Goal: Information Seeking & Learning: Learn about a topic

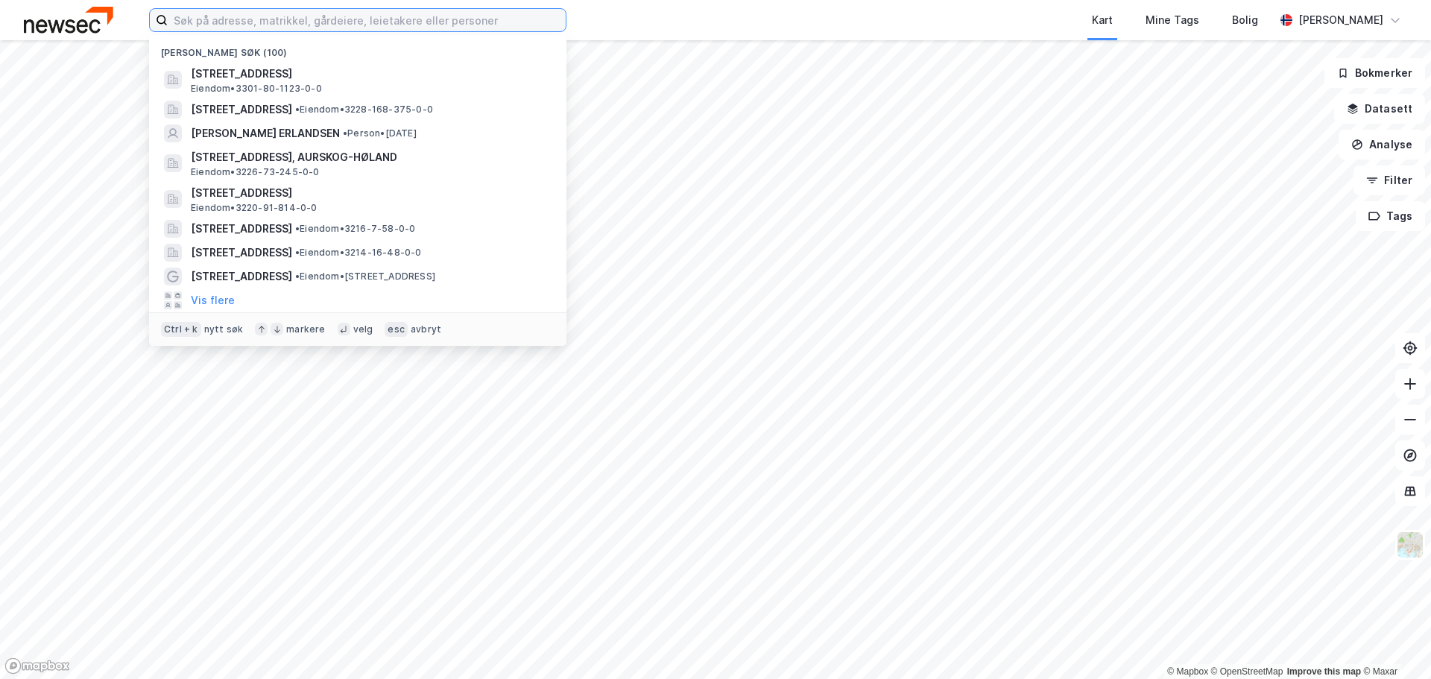
click at [244, 19] on input at bounding box center [367, 20] width 398 height 22
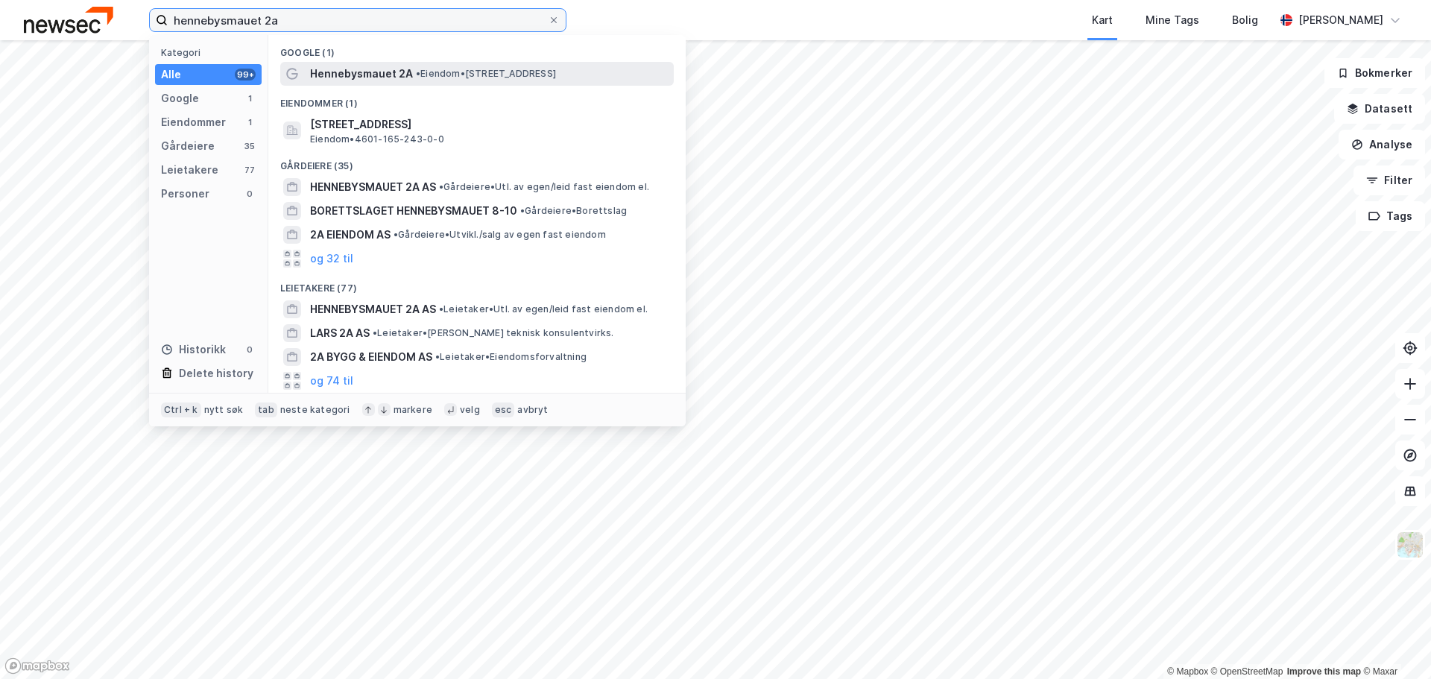
type input "hennebysmauet 2a"
click at [350, 75] on span "Hennebysmauet 2A" at bounding box center [361, 74] width 103 height 18
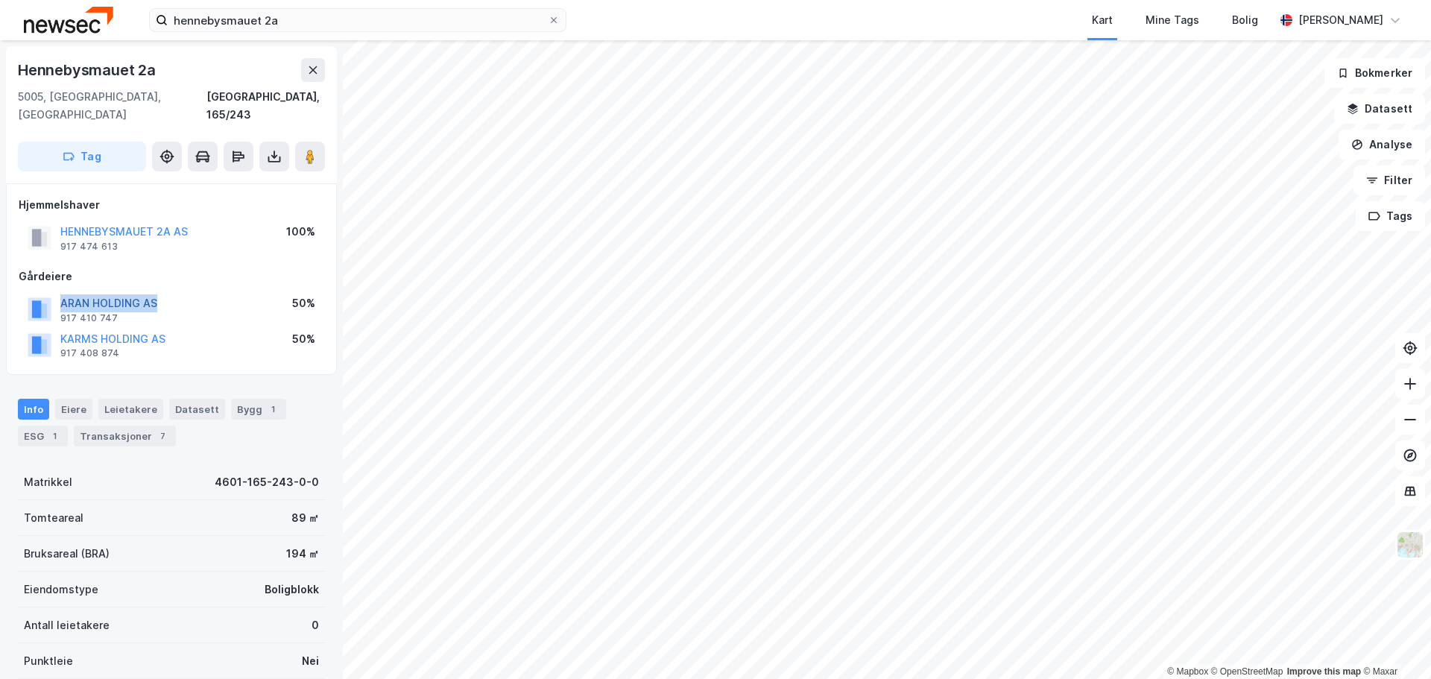
drag, startPoint x: 176, startPoint y: 286, endPoint x: 60, endPoint y: 286, distance: 115.6
click at [60, 291] on div "ARAN HOLDING AS 917 410 747 50%" at bounding box center [172, 309] width 306 height 36
copy button "ARAN HOLDING AS"
click at [127, 426] on div "Transaksjoner 7" at bounding box center [125, 436] width 102 height 21
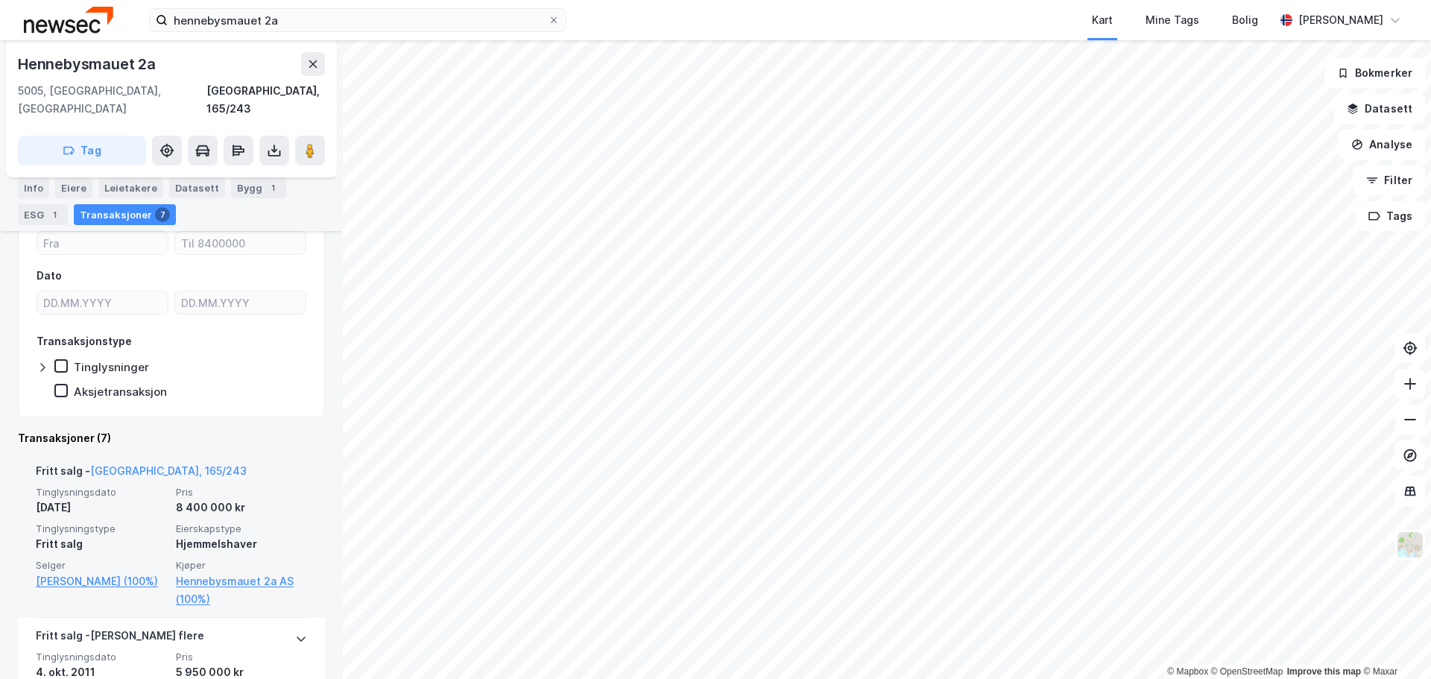
scroll to position [274, 0]
click at [257, 572] on link "Hennebysmauet 2a AS (100%)" at bounding box center [241, 590] width 131 height 36
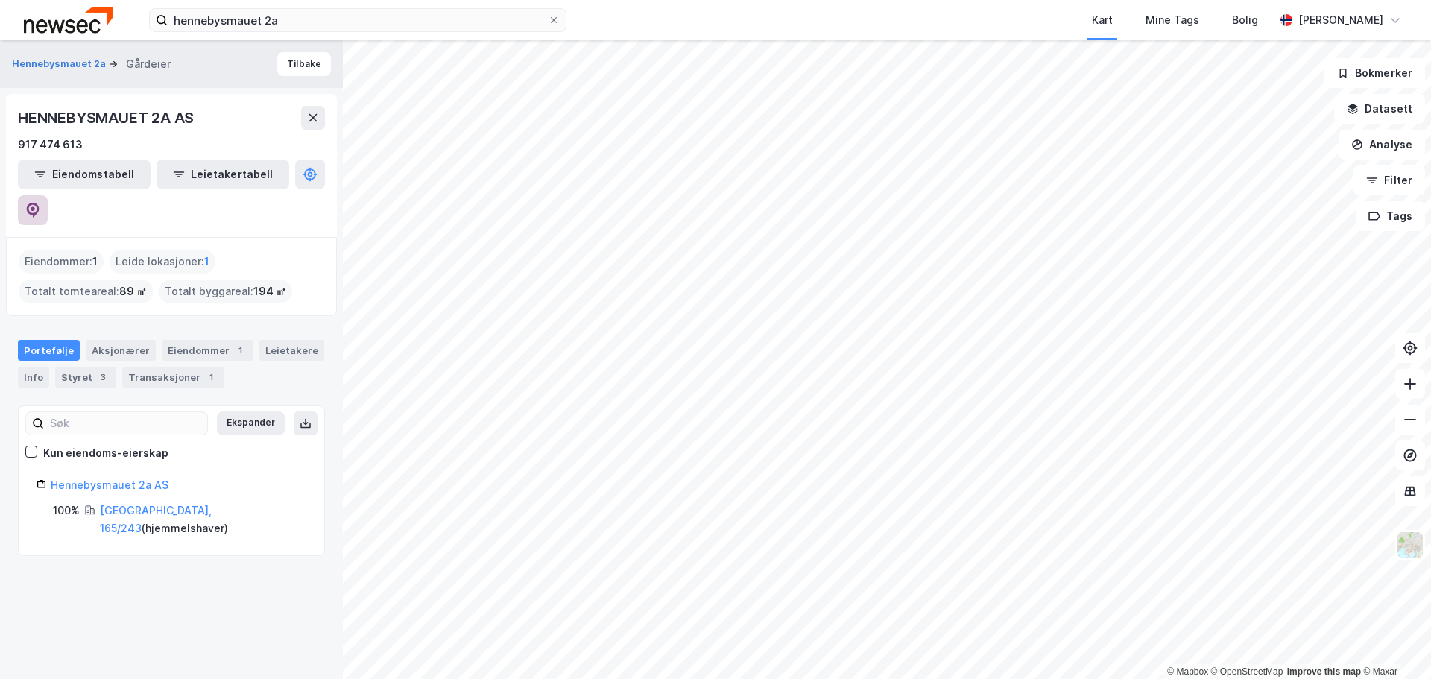
click at [40, 203] on icon at bounding box center [32, 210] width 15 height 15
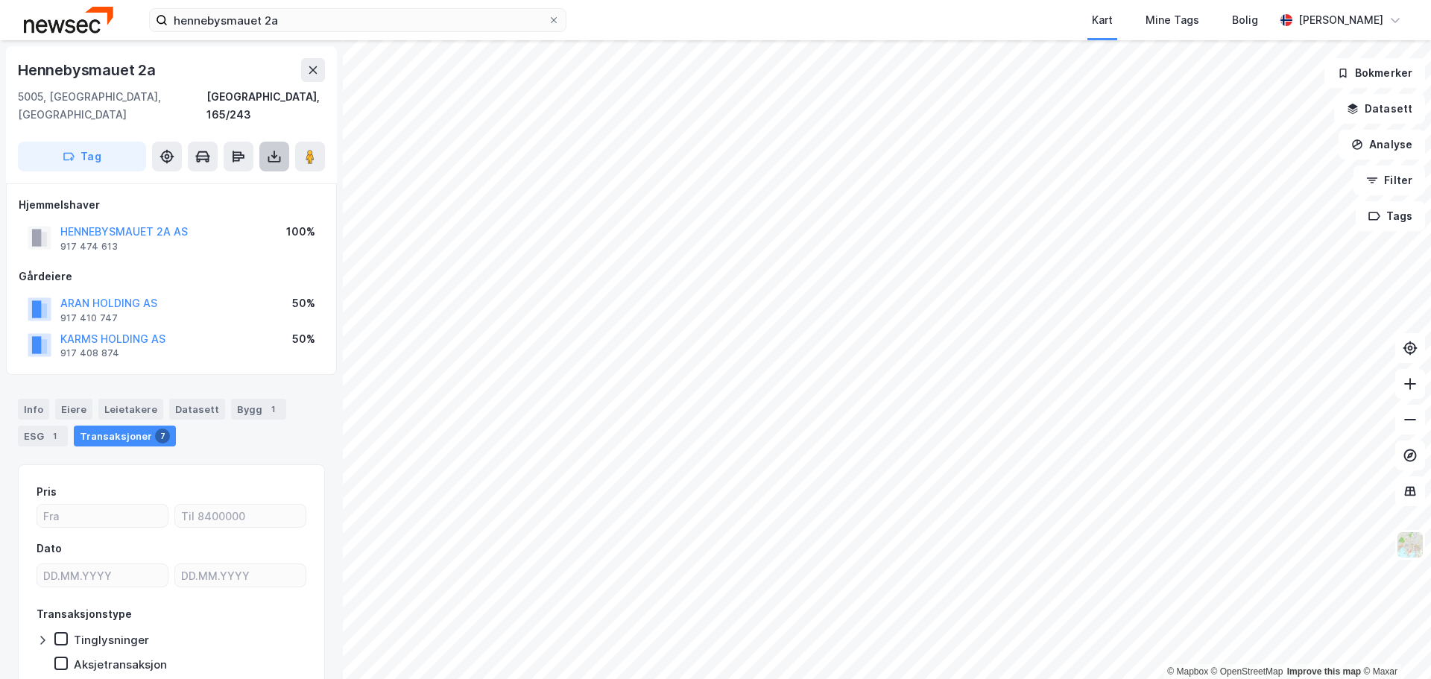
click at [265, 142] on button at bounding box center [274, 157] width 30 height 30
click at [224, 180] on div "Last ned grunnbok" at bounding box center [200, 186] width 86 height 12
click at [204, 204] on div "Last ned matrikkelrapport" at bounding box center [218, 210] width 123 height 12
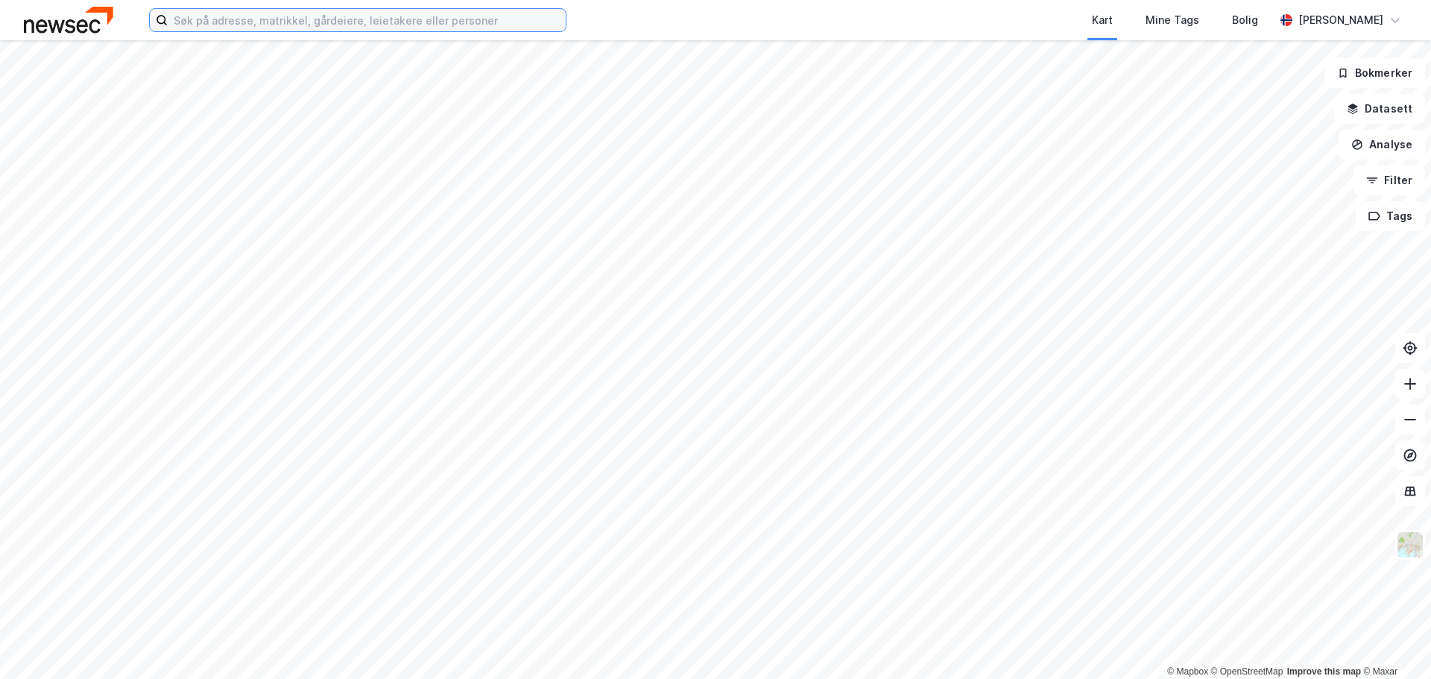
click at [229, 19] on input at bounding box center [367, 20] width 398 height 22
paste input "[STREET_ADDRESS]"
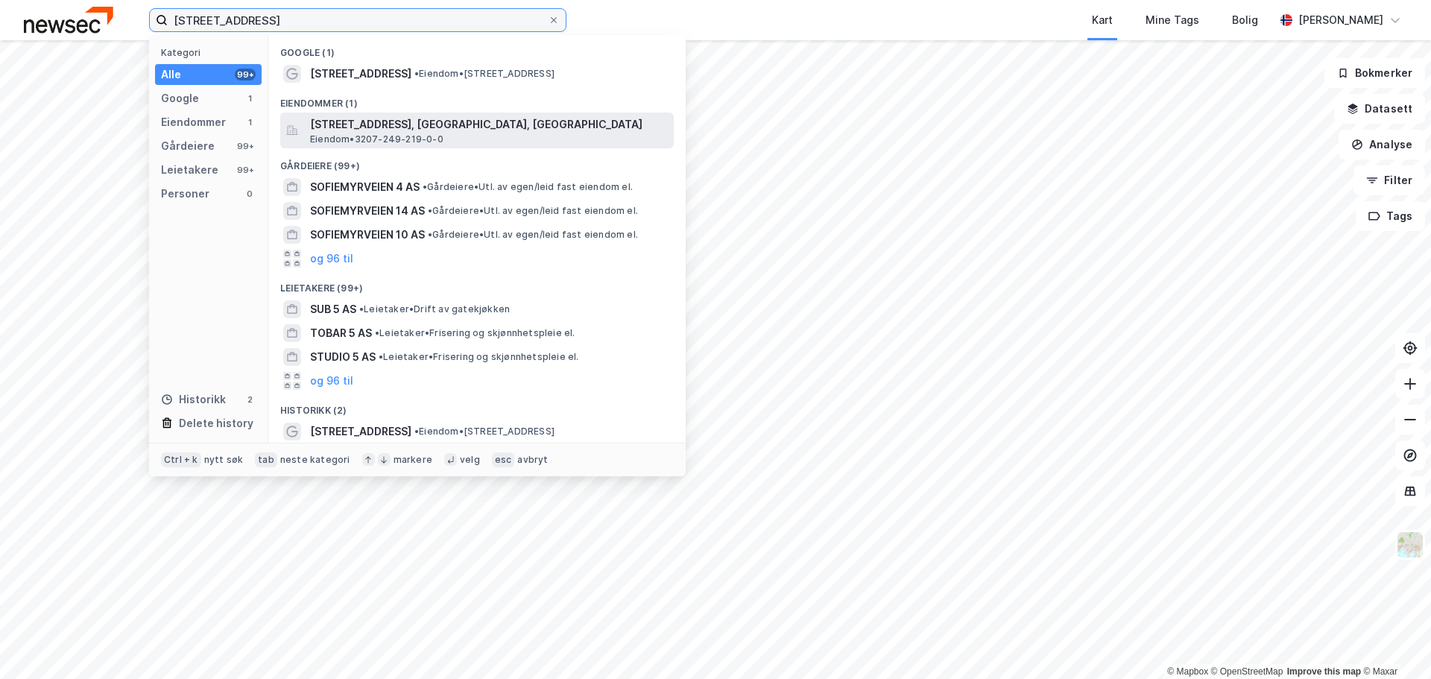
type input "[STREET_ADDRESS]"
click at [414, 121] on span "[STREET_ADDRESS], [GEOGRAPHIC_DATA], [GEOGRAPHIC_DATA]" at bounding box center [489, 125] width 358 height 18
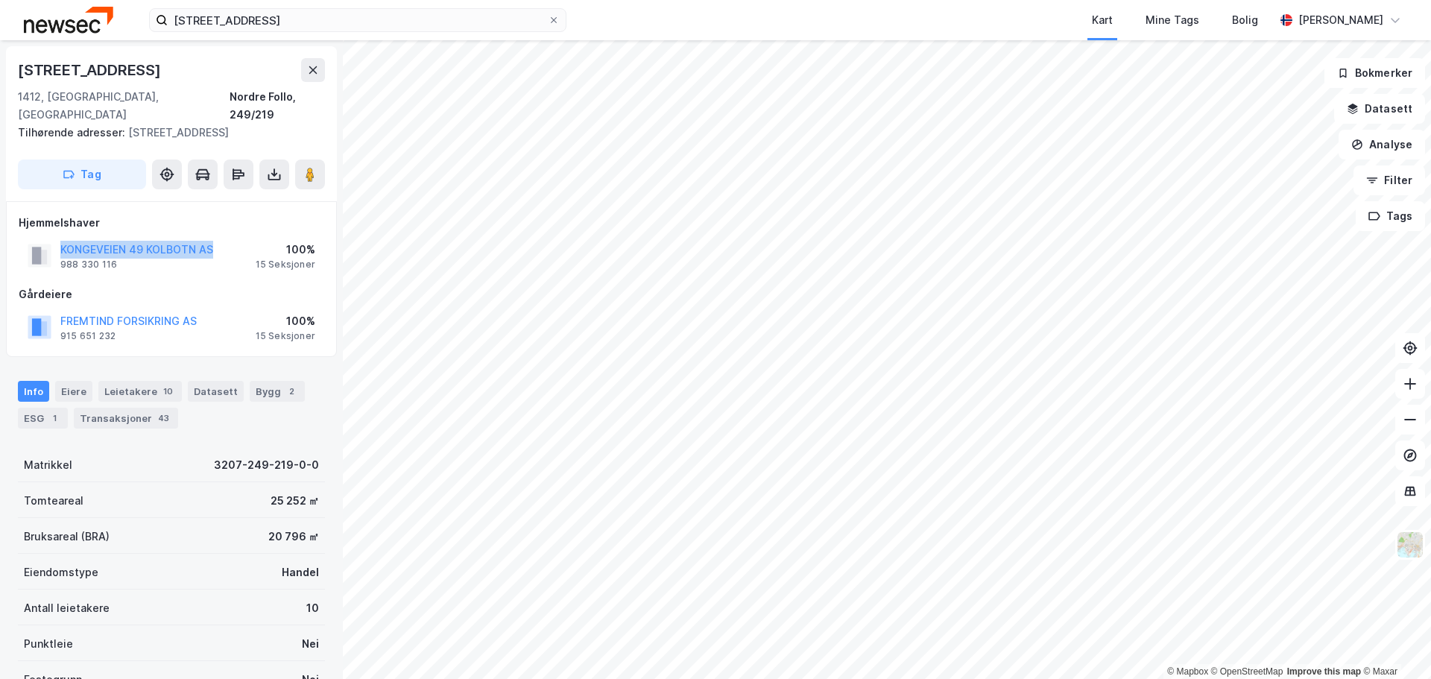
drag, startPoint x: 217, startPoint y: 248, endPoint x: 55, endPoint y: 249, distance: 161.8
click at [55, 249] on div "KONGEVEIEN 49 KOLBOTN AS 988 330 116 100% 15 Seksjoner" at bounding box center [172, 256] width 306 height 36
copy button "KONGEVEIEN 49 KOLBOTN AS"
click at [216, 289] on div "Gårdeiere" at bounding box center [172, 295] width 306 height 18
click at [0, 0] on button "FREMTIND FORSIKRING AS" at bounding box center [0, 0] width 0 height 0
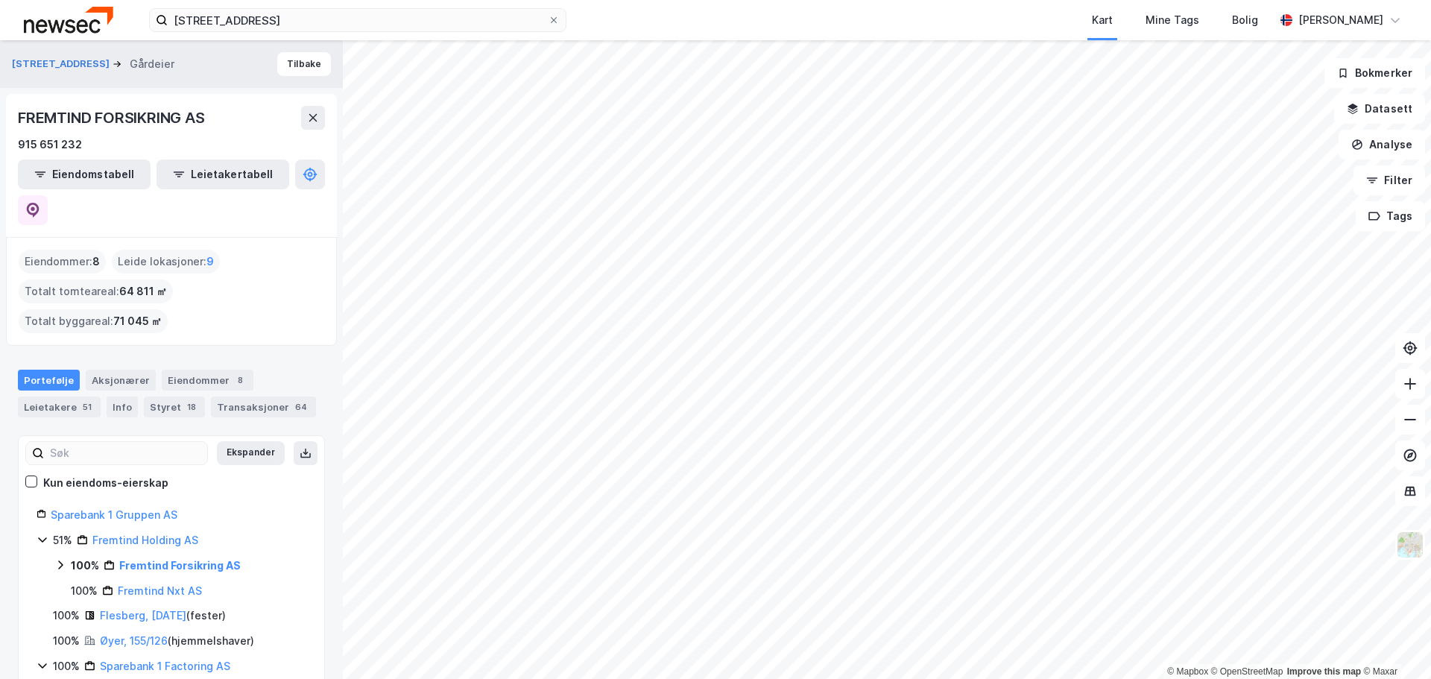
click at [815, 0] on html "Sofiemyrveien 5 Kart Mine Tags Bolig [PERSON_NAME] © Mapbox © OpenStreetMap Imp…" at bounding box center [715, 339] width 1431 height 679
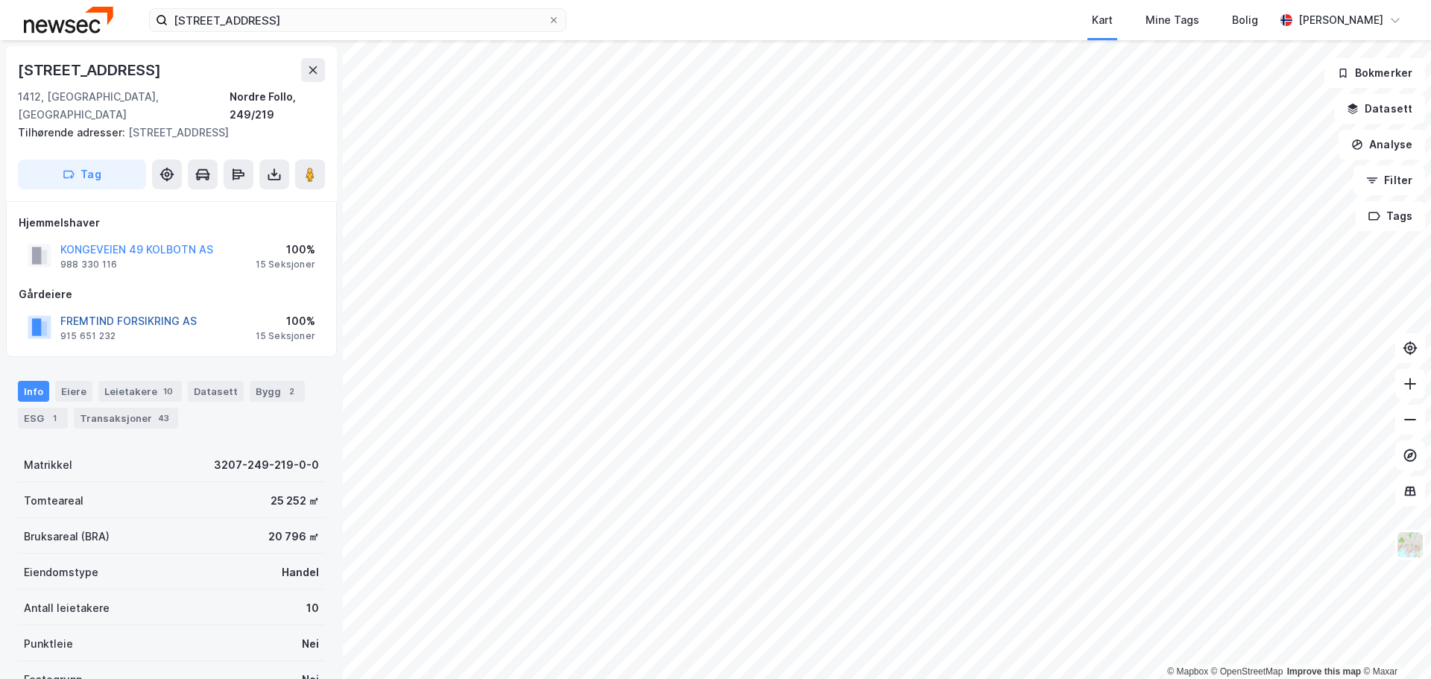
click at [0, 0] on button "FREMTIND FORSIKRING AS" at bounding box center [0, 0] width 0 height 0
